Goal: Transaction & Acquisition: Obtain resource

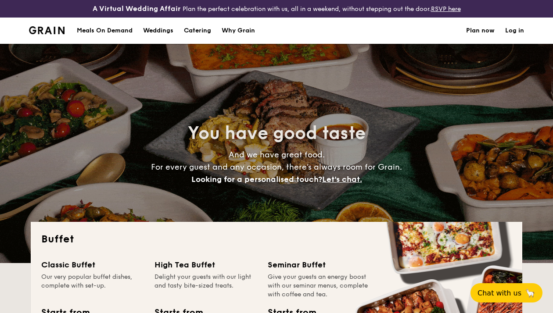
select select
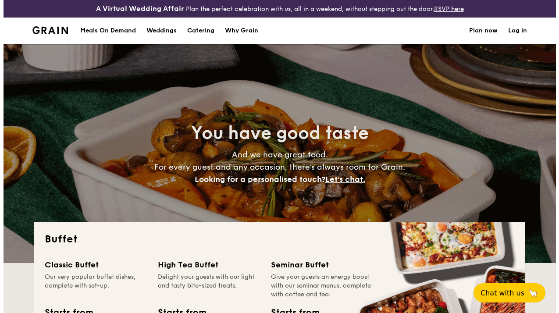
scroll to position [44, 0]
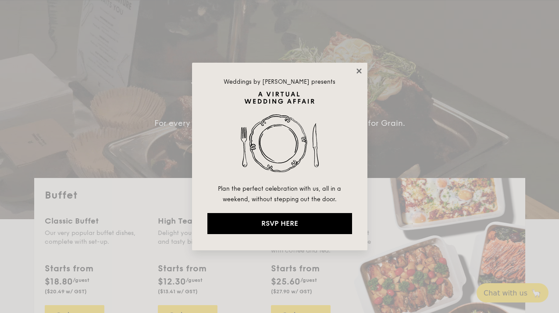
click at [358, 74] on icon at bounding box center [359, 71] width 8 height 8
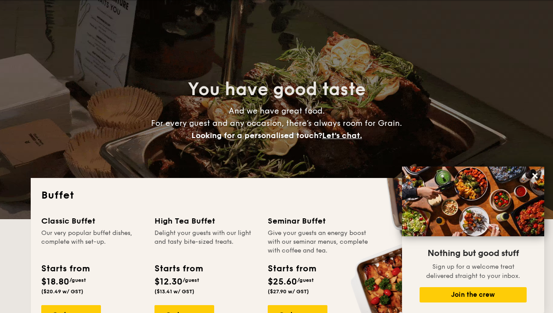
scroll to position [88, 0]
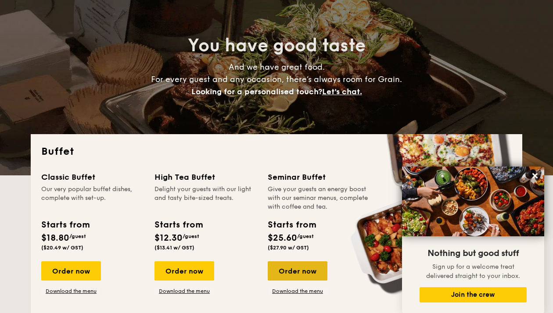
click at [295, 281] on div "Order now" at bounding box center [298, 270] width 60 height 19
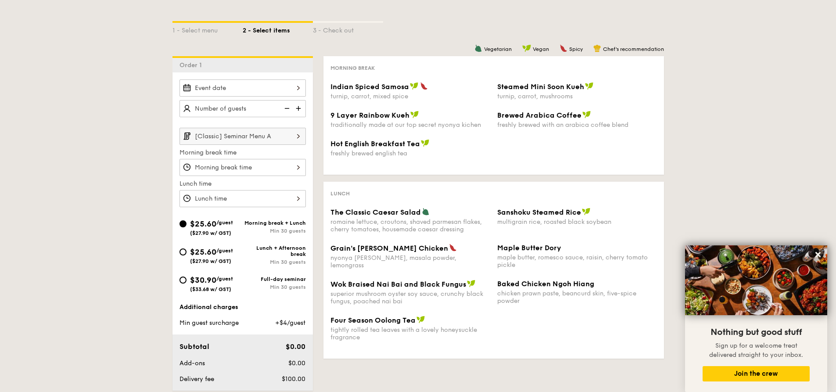
scroll to position [44, 0]
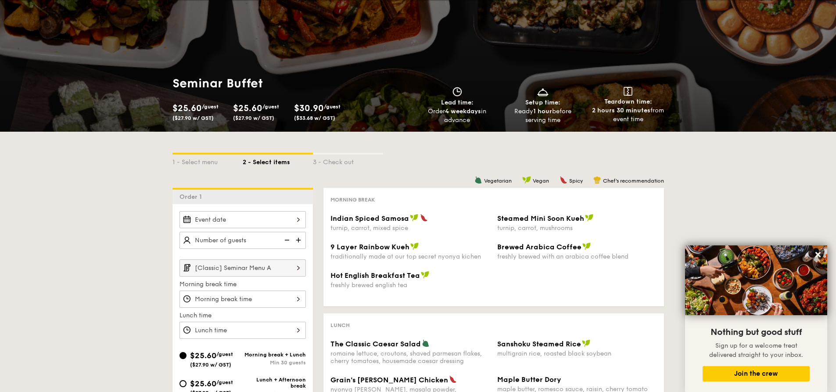
select select
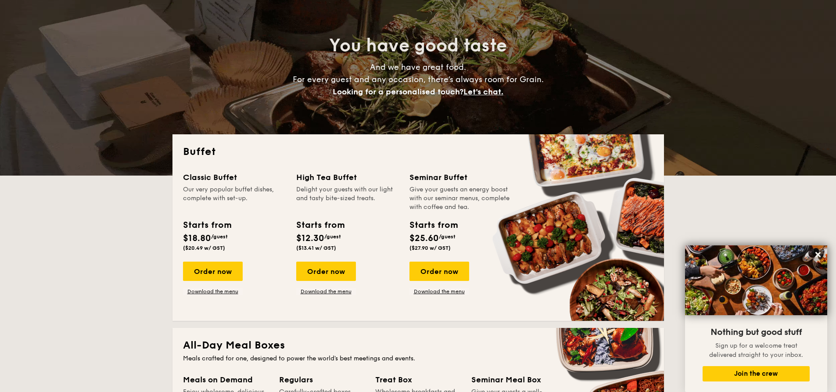
scroll to position [132, 0]
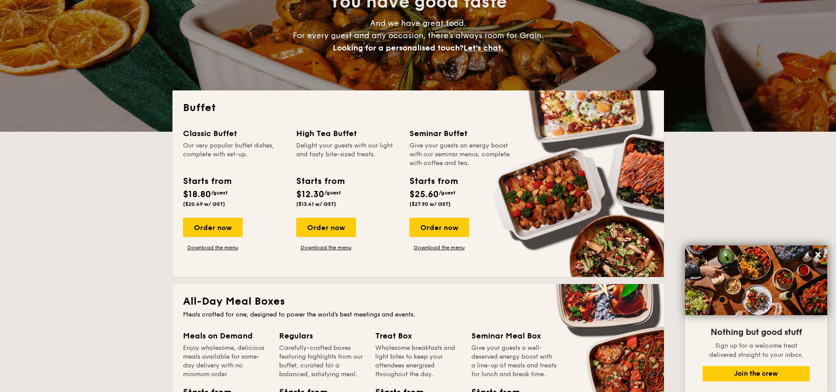
drag, startPoint x: 458, startPoint y: 202, endPoint x: 412, endPoint y: 204, distance: 46.5
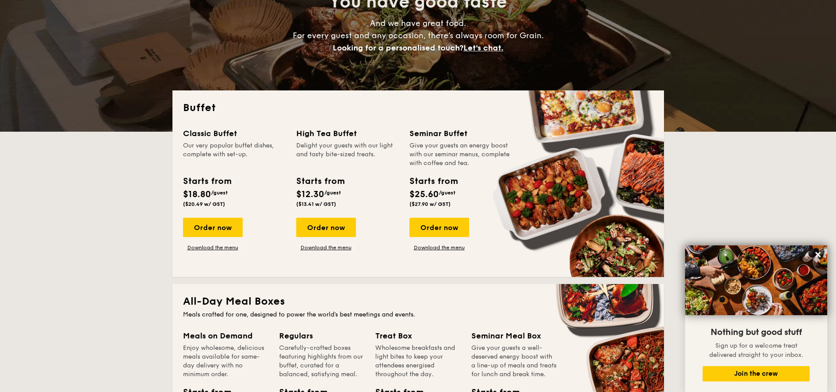
click at [412, 204] on div "Starts from $25.60 /guest ($27.90 w/ GST)" at bounding box center [433, 191] width 55 height 32
copy span "$27.90 w/ GST)"
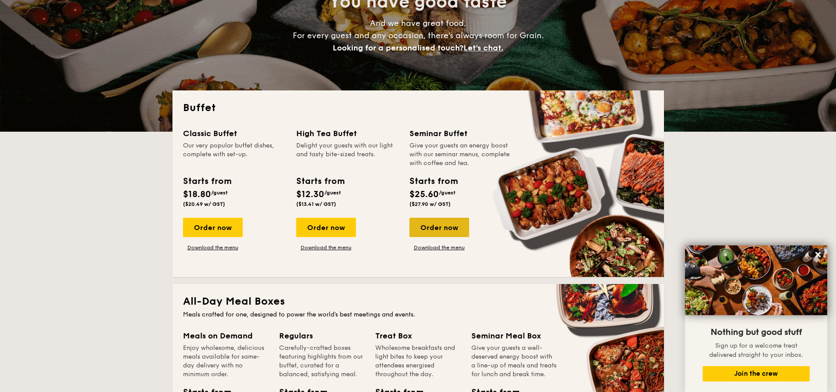
click at [444, 227] on div "Order now" at bounding box center [439, 227] width 60 height 19
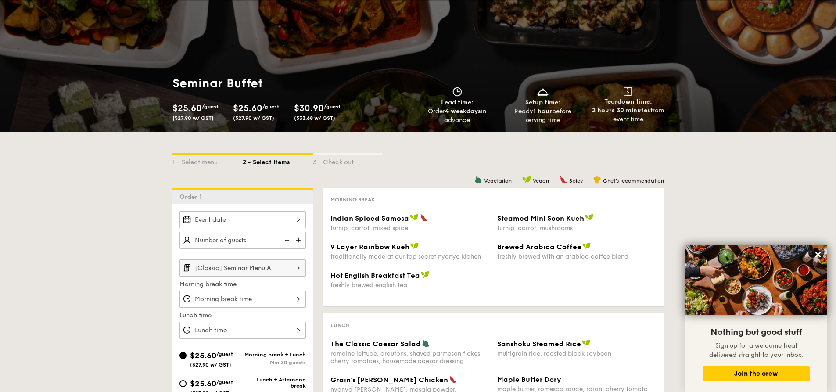
scroll to position [175, 0]
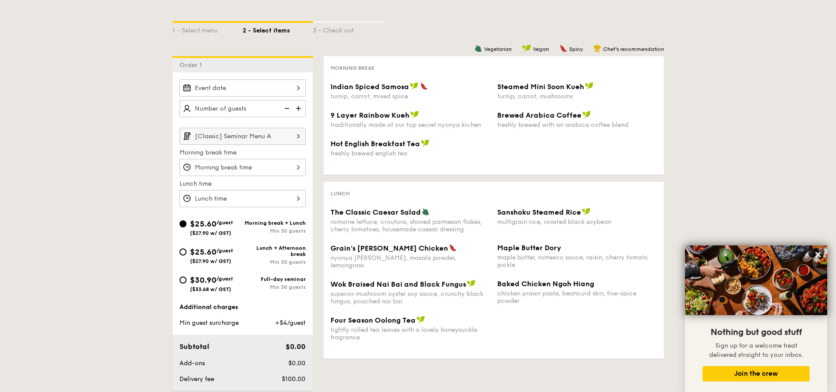
click at [277, 139] on input "[Classic] Seminar Menu A" at bounding box center [242, 136] width 126 height 17
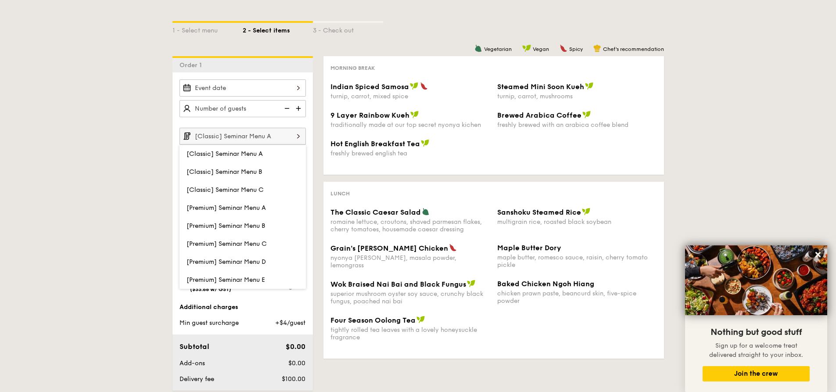
click at [277, 139] on input "[Classic] Seminar Menu A" at bounding box center [242, 136] width 126 height 17
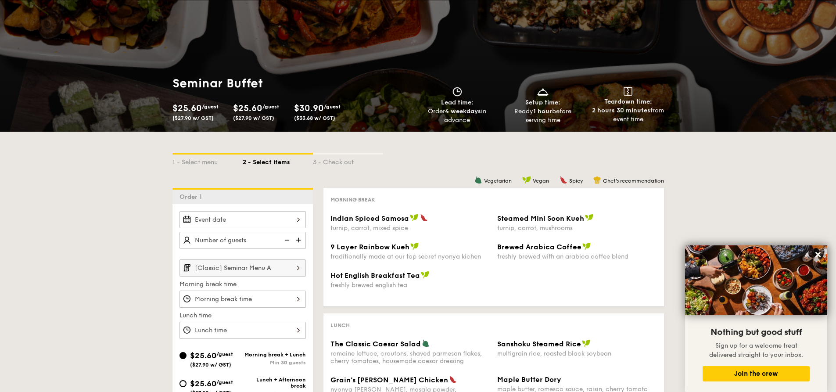
scroll to position [0, 0]
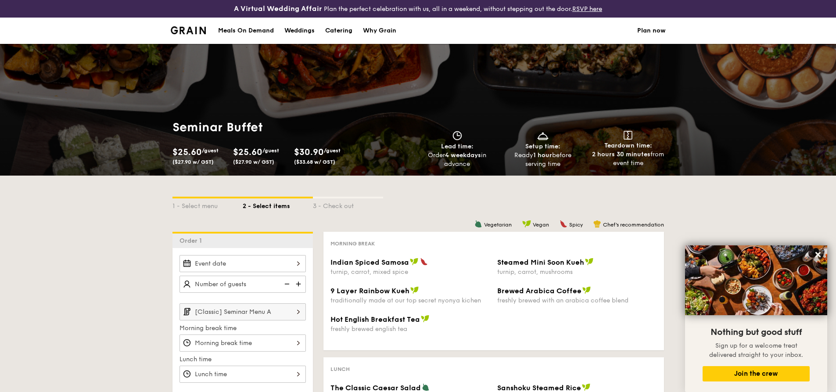
select select
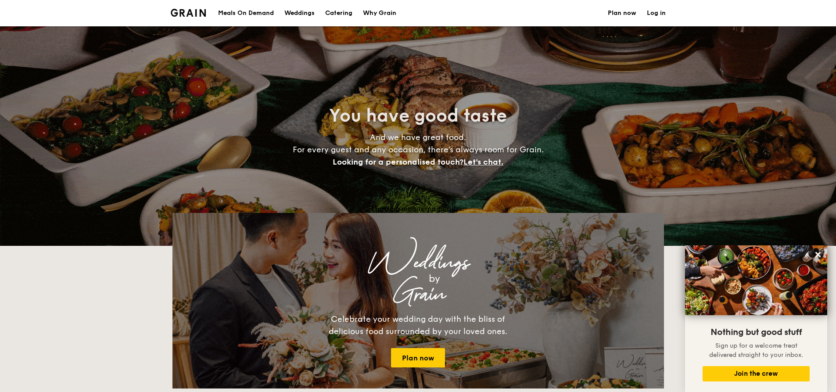
scroll to position [149, 0]
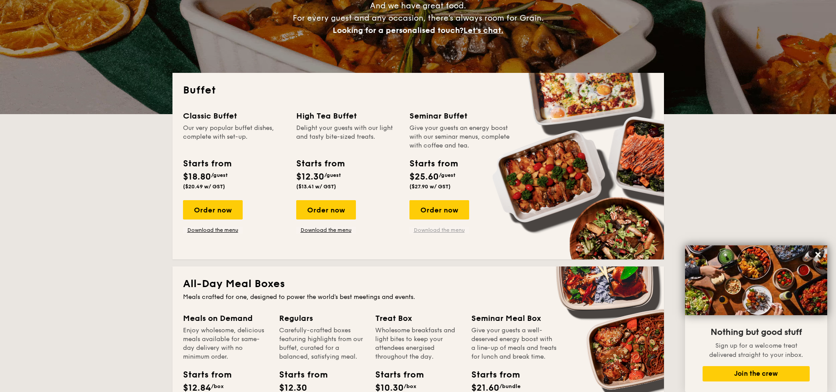
click at [433, 230] on link "Download the menu" at bounding box center [439, 229] width 60 height 7
